Goal: Browse casually

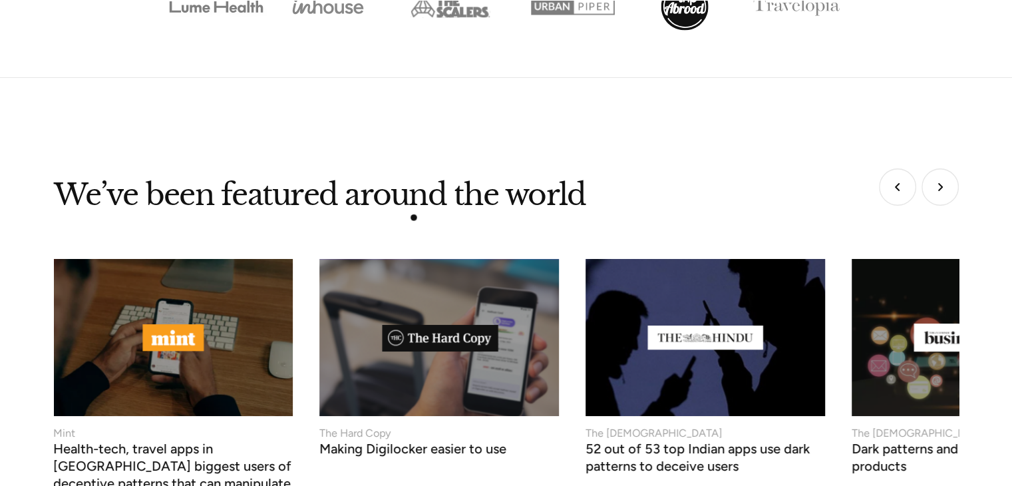
scroll to position [5055, 0]
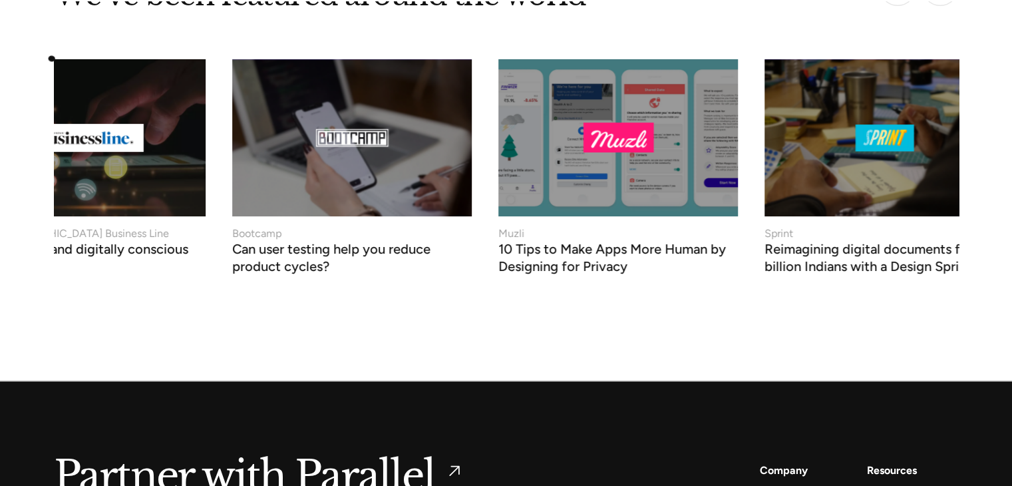
drag, startPoint x: 954, startPoint y: 126, endPoint x: 0, endPoint y: 38, distance: 958.5
click at [0, 38] on div "We’ve been featured around the world The Hard Copy Making Digilocker easier to …" at bounding box center [506, 145] width 1012 height 321
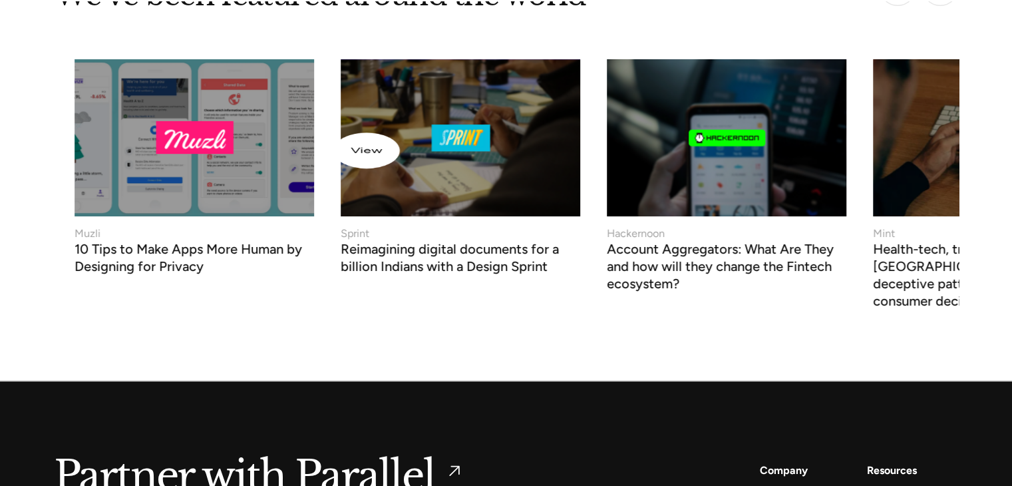
drag, startPoint x: 611, startPoint y: 151, endPoint x: 124, endPoint y: 125, distance: 487.6
click at [113, 128] on img at bounding box center [194, 137] width 263 height 173
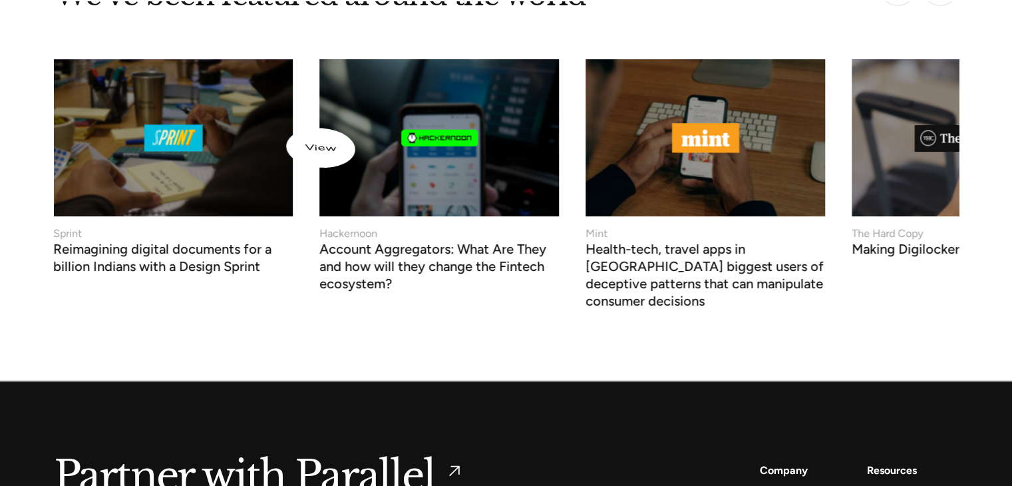
scroll to position [5121, 0]
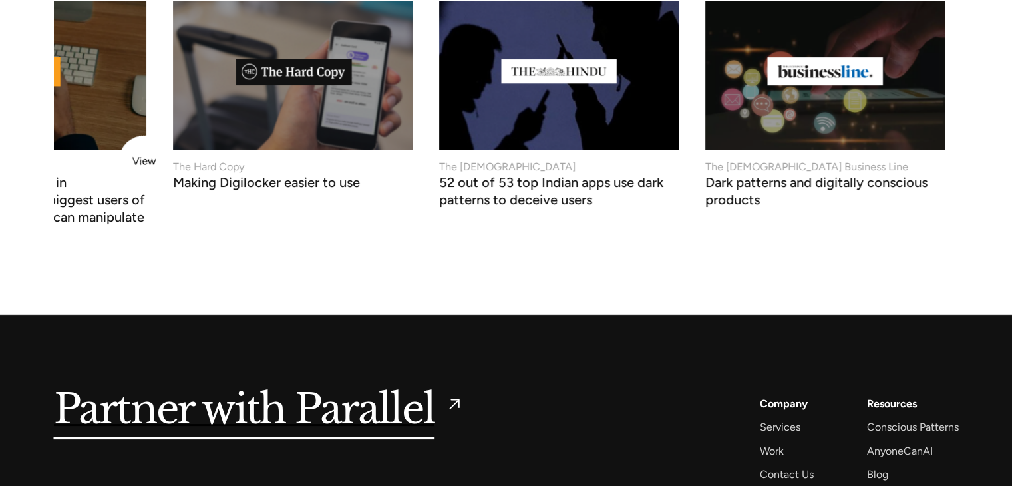
drag, startPoint x: 854, startPoint y: 138, endPoint x: 309, endPoint y: 147, distance: 545.5
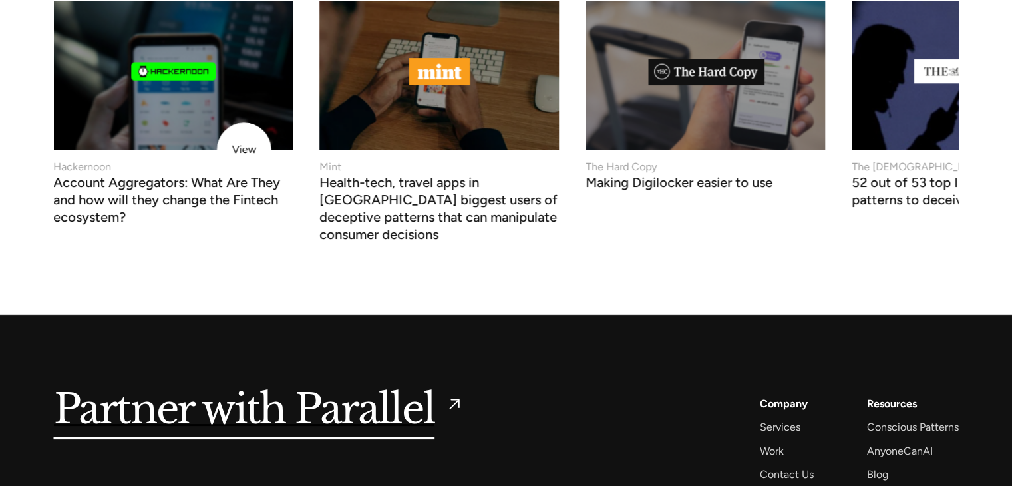
drag, startPoint x: 889, startPoint y: 148, endPoint x: 246, endPoint y: 150, distance: 642.5
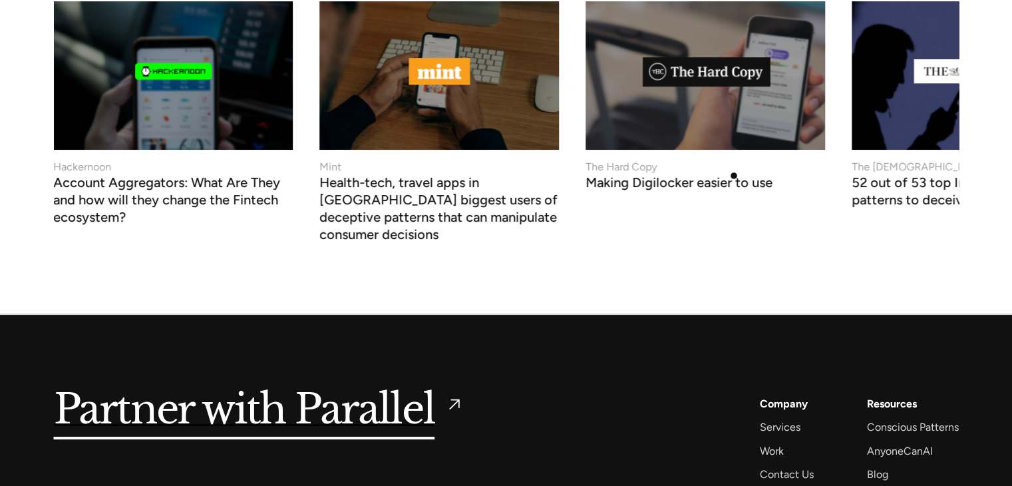
drag, startPoint x: 969, startPoint y: 143, endPoint x: 696, endPoint y: 166, distance: 273.6
click at [695, 172] on div "We’ve been featured around the world The Hard Copy Making Digilocker easier to …" at bounding box center [506, 78] width 1012 height 321
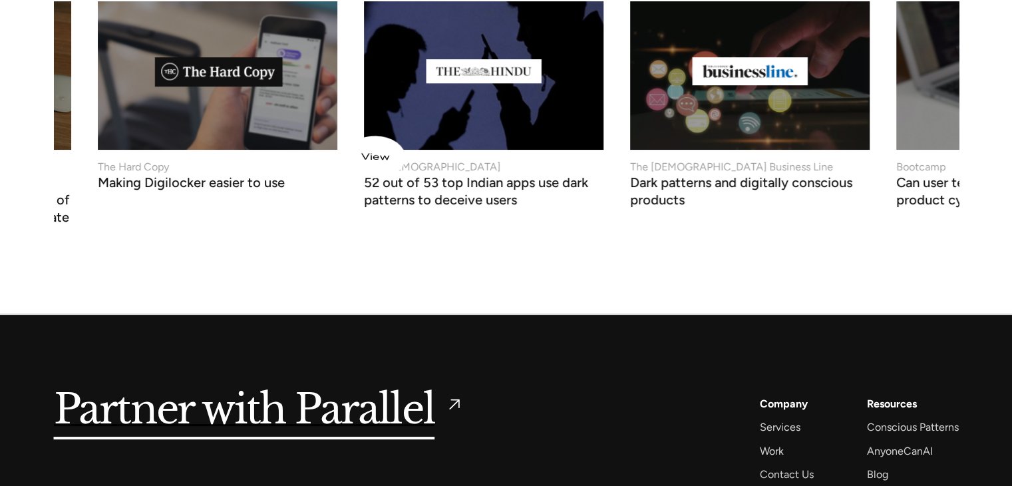
drag, startPoint x: 851, startPoint y: 146, endPoint x: 273, endPoint y: 134, distance: 578.1
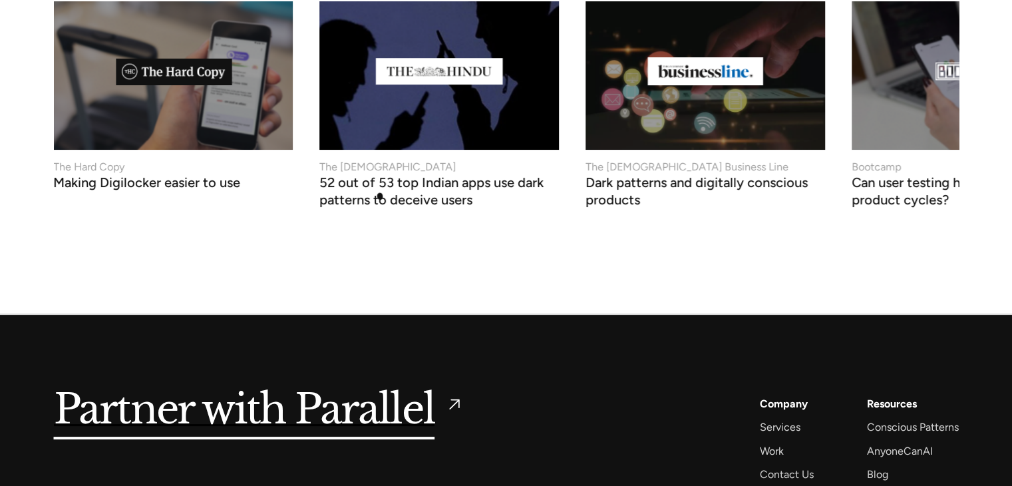
scroll to position [4988, 0]
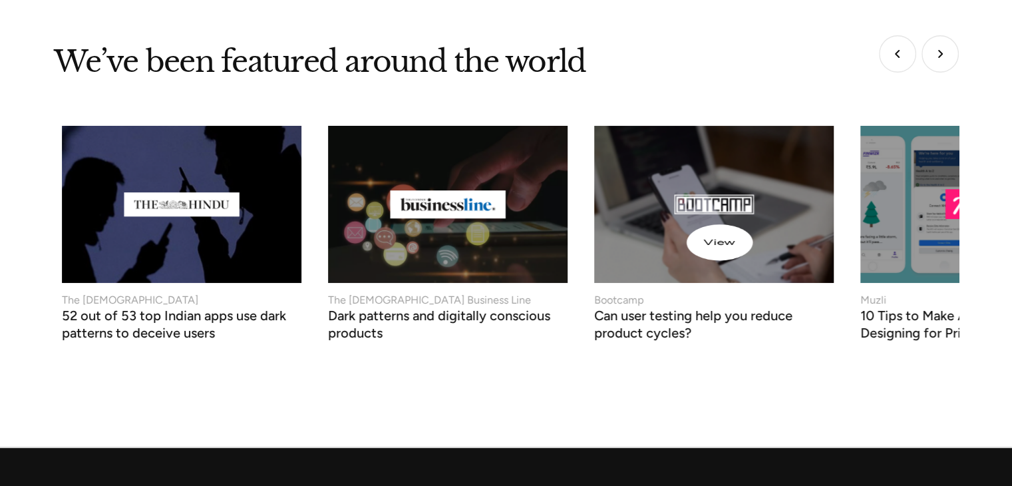
drag, startPoint x: 889, startPoint y: 237, endPoint x: 417, endPoint y: 225, distance: 471.7
click at [582, 235] on img at bounding box center [713, 204] width 263 height 173
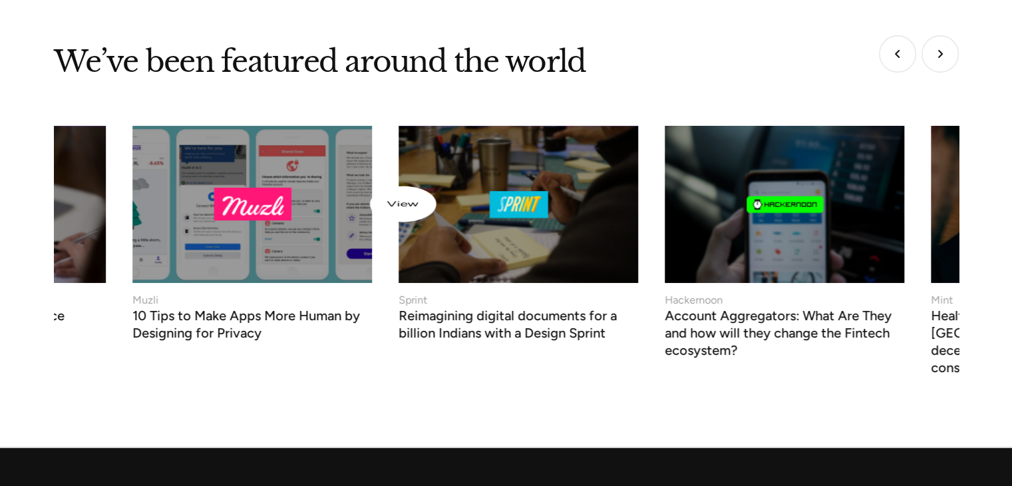
drag, startPoint x: 724, startPoint y: 195, endPoint x: 241, endPoint y: 195, distance: 482.2
click at [231, 198] on img at bounding box center [252, 204] width 263 height 173
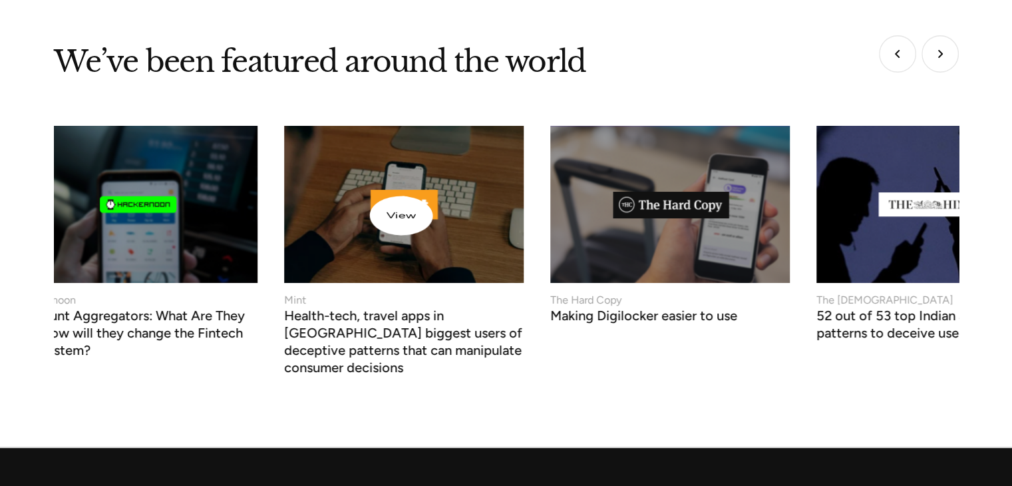
drag, startPoint x: 799, startPoint y: 226, endPoint x: 322, endPoint y: 195, distance: 477.9
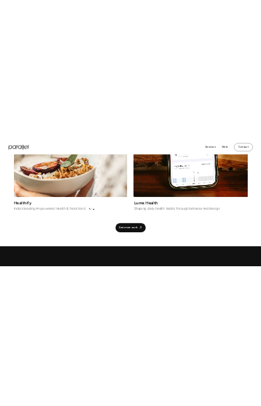
scroll to position [2893, 0]
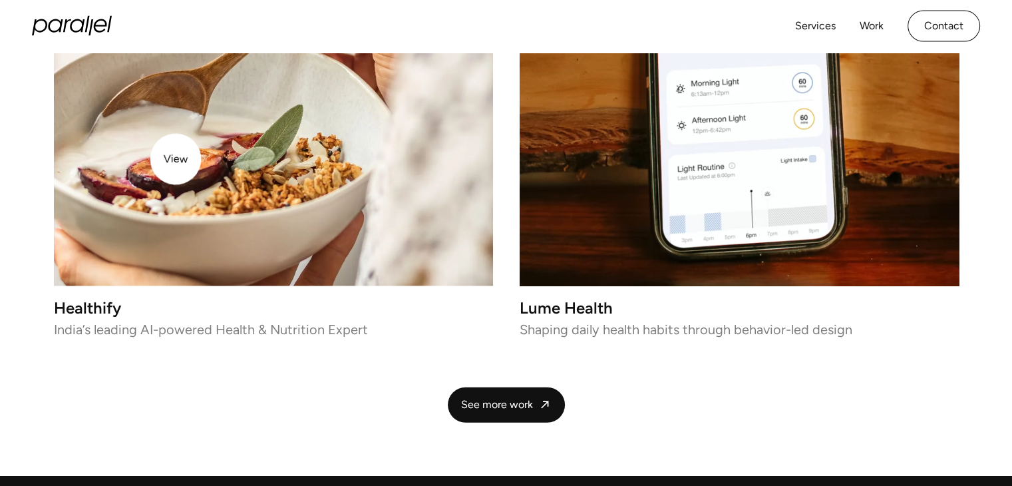
click at [283, 245] on img at bounding box center [273, 66] width 439 height 439
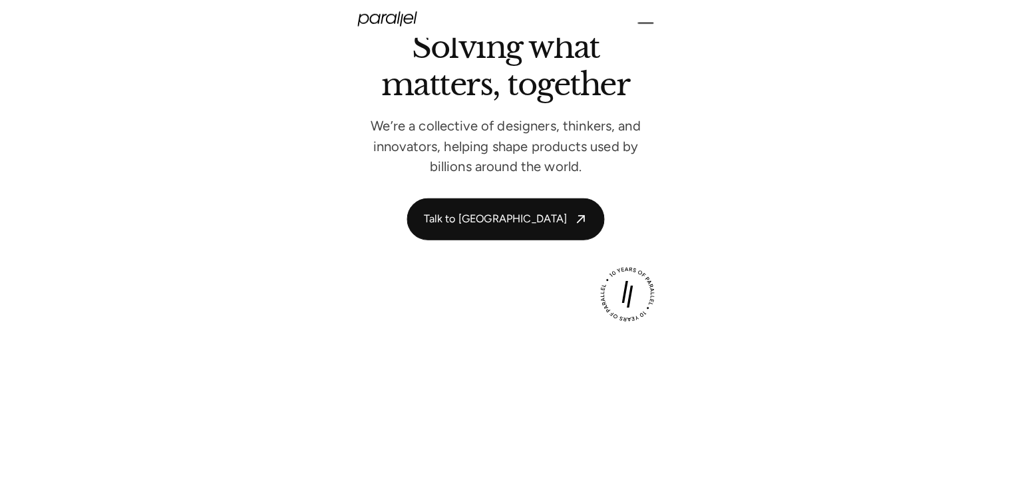
scroll to position [0, 0]
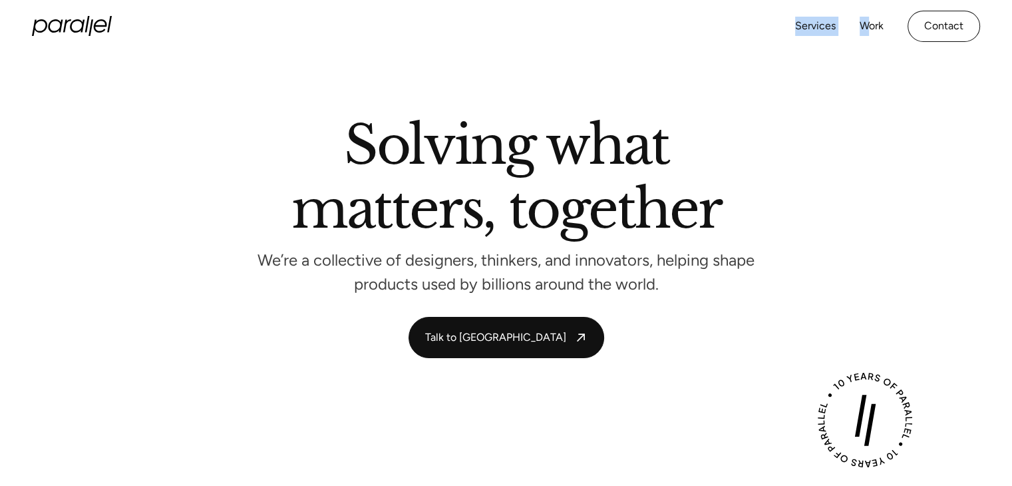
drag, startPoint x: 866, startPoint y: 36, endPoint x: 758, endPoint y: 43, distance: 108.6
click at [766, 38] on div "Services Work About Careers Contact LinkedIn Twitter (X)" at bounding box center [506, 26] width 948 height 53
click at [557, 366] on section "Solving what matters, together We’re a collective of designers, thinkers, and i…" at bounding box center [506, 239] width 1012 height 372
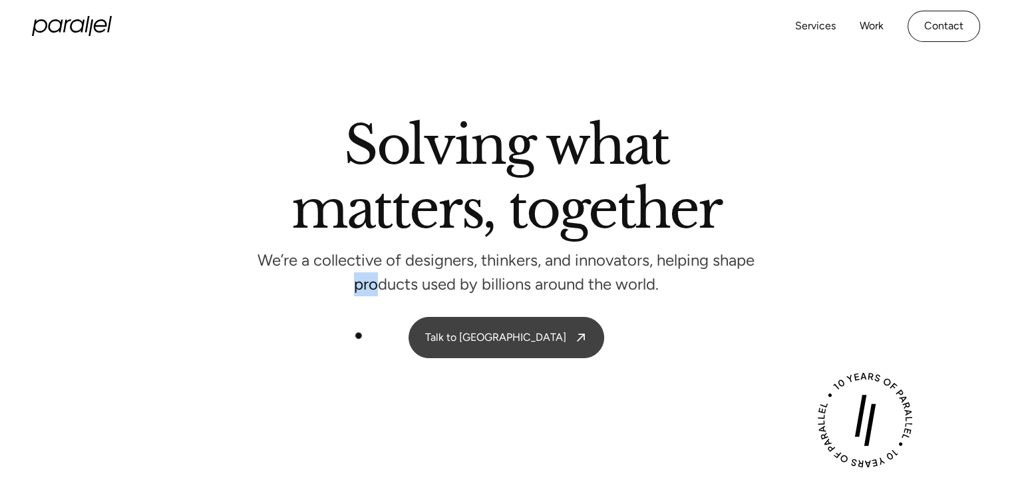
drag, startPoint x: 351, startPoint y: 335, endPoint x: 537, endPoint y: 333, distance: 186.2
click at [384, 325] on div "Solving what matters, together We’re a collective of designers, thinkers, and i…" at bounding box center [506, 238] width 905 height 239
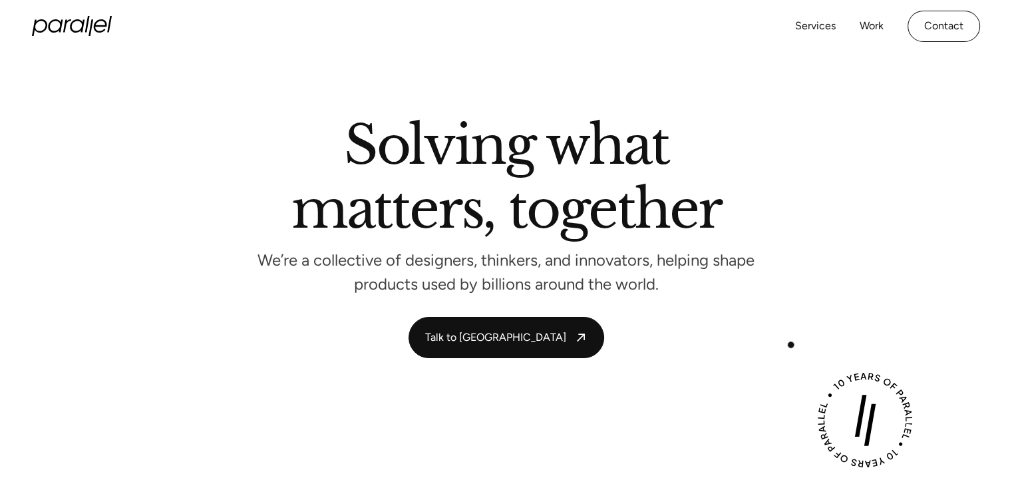
drag, startPoint x: 782, startPoint y: 351, endPoint x: 804, endPoint y: 318, distance: 39.3
click at [822, 341] on div "Solving what matters, together We’re a collective of designers, thinkers, and i…" at bounding box center [506, 238] width 905 height 239
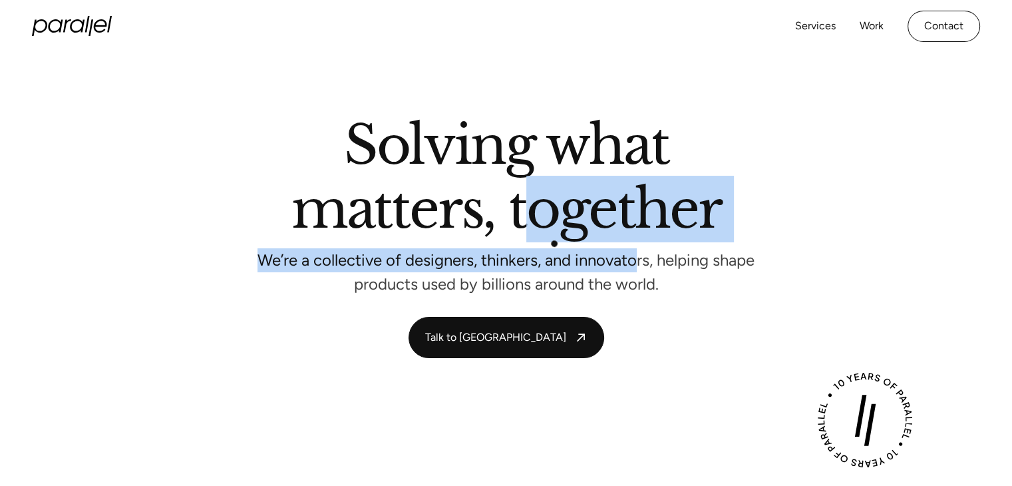
drag, startPoint x: 623, startPoint y: 247, endPoint x: 351, endPoint y: 194, distance: 276.5
click at [456, 215] on div "Solving what matters, together We’re a collective of designers, thinkers, and i…" at bounding box center [506, 204] width 905 height 171
